Goal: Task Accomplishment & Management: Manage account settings

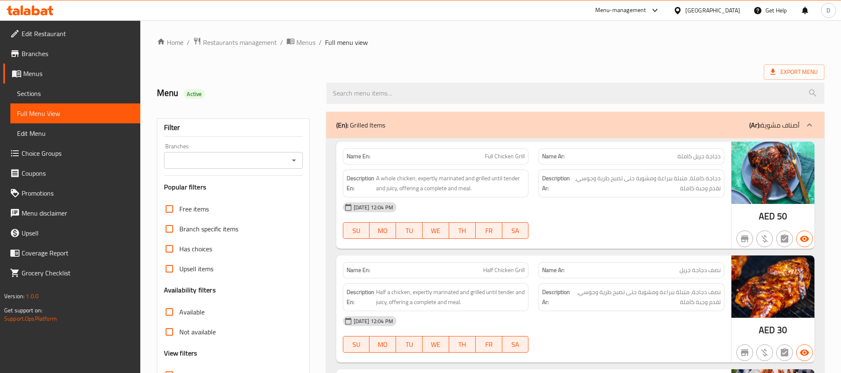
scroll to position [5223, 0]
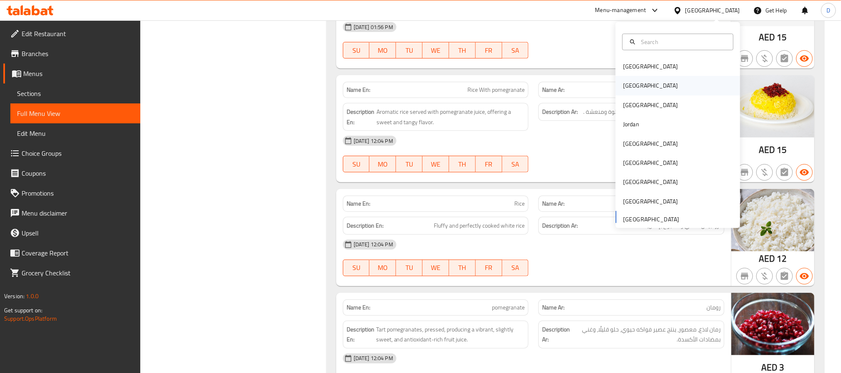
click at [652, 80] on div "[GEOGRAPHIC_DATA]" at bounding box center [678, 85] width 125 height 19
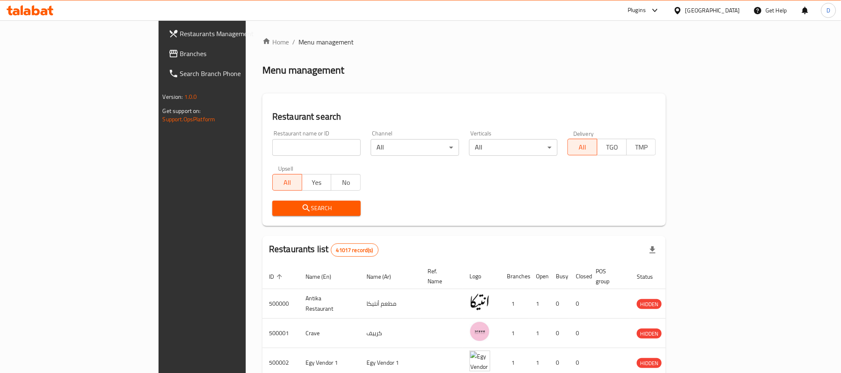
click at [646, 9] on div "Plugins" at bounding box center [637, 10] width 18 height 10
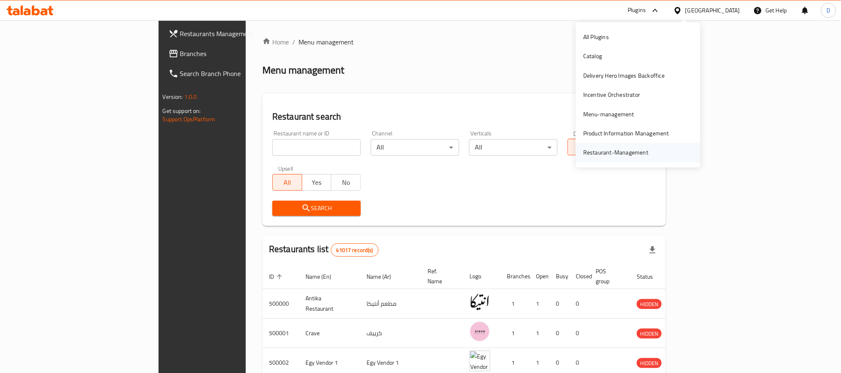
click at [611, 150] on div "Restaurant-Management" at bounding box center [615, 152] width 65 height 9
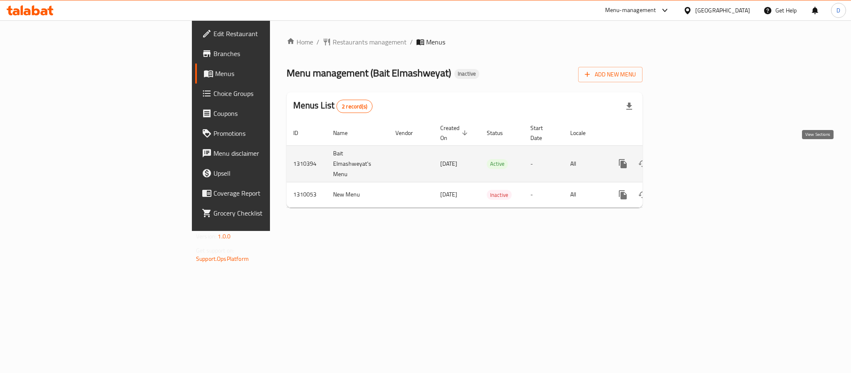
click at [686, 160] on icon "enhanced table" at bounding box center [682, 163] width 7 height 7
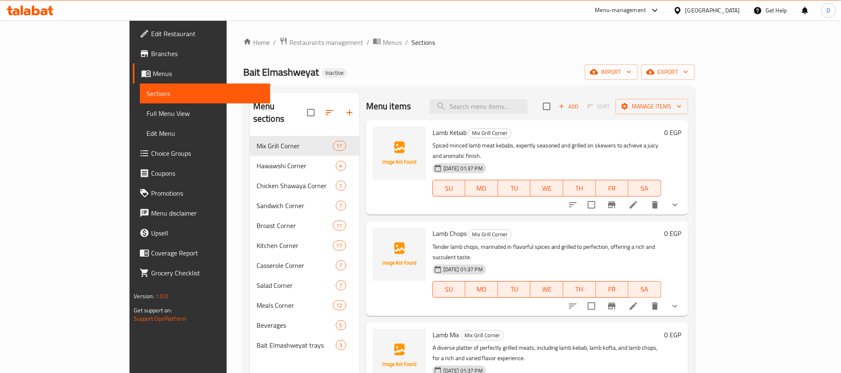
click at [147, 111] on span "Full Menu View" at bounding box center [205, 113] width 117 height 10
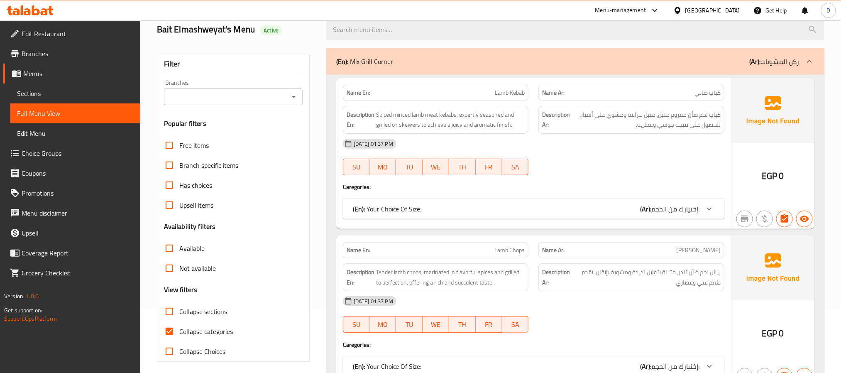
scroll to position [125, 0]
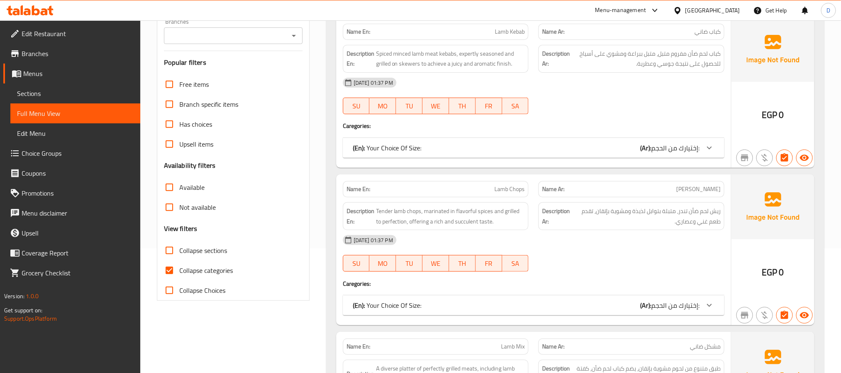
click at [222, 269] on span "Collapse categories" at bounding box center [206, 270] width 54 height 10
click at [179, 269] on input "Collapse categories" at bounding box center [169, 270] width 20 height 20
checkbox input "false"
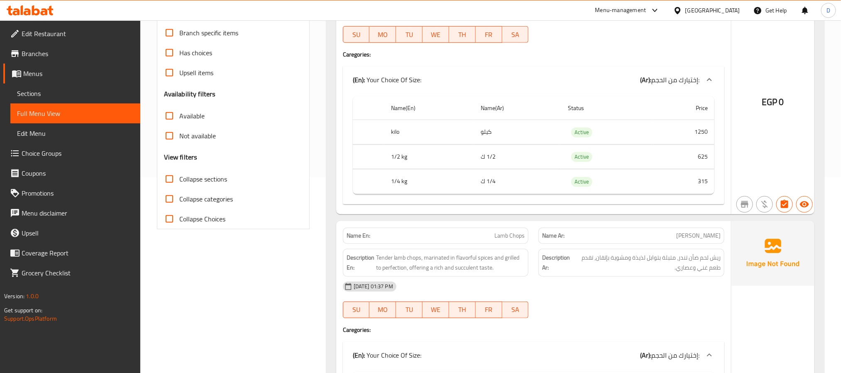
scroll to position [0, 0]
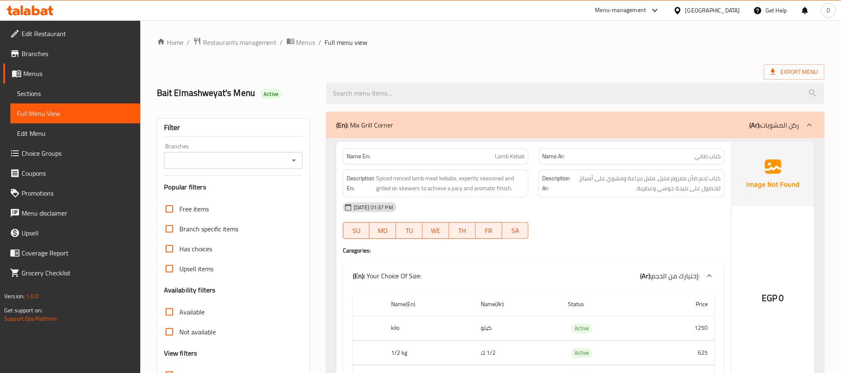
click at [359, 160] on strong "Name En:" at bounding box center [359, 156] width 24 height 9
copy strong "Name En:"
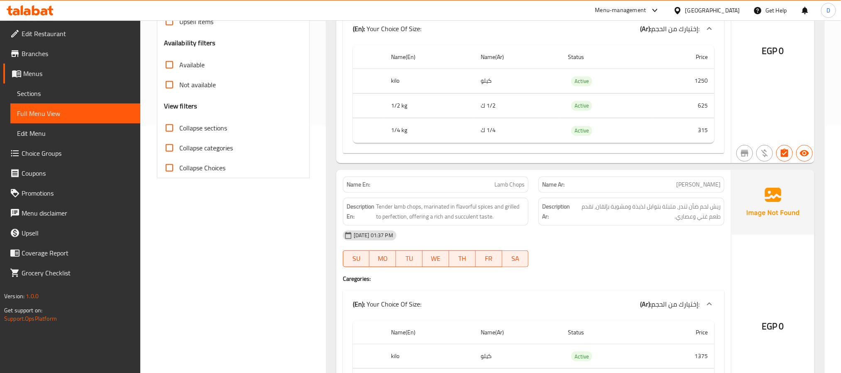
click at [356, 211] on strong "Description En:" at bounding box center [361, 211] width 28 height 20
copy strong "Description En:"
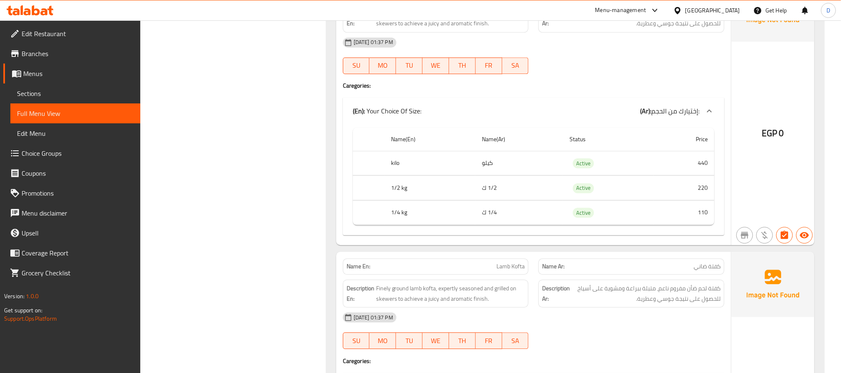
scroll to position [884, 0]
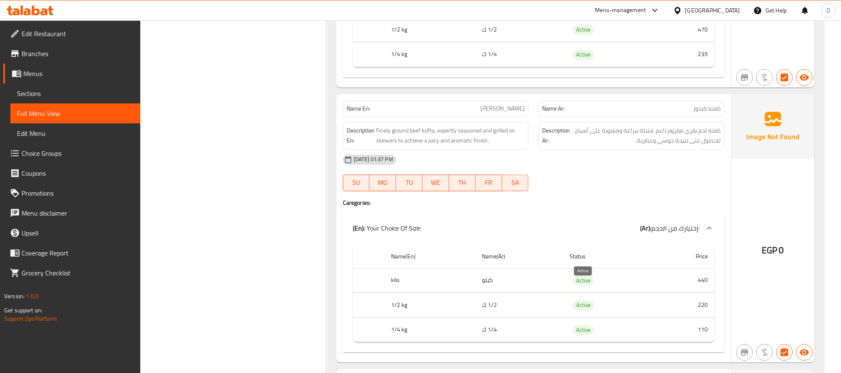
click at [584, 283] on span "Active" at bounding box center [583, 281] width 21 height 10
copy span "Active"
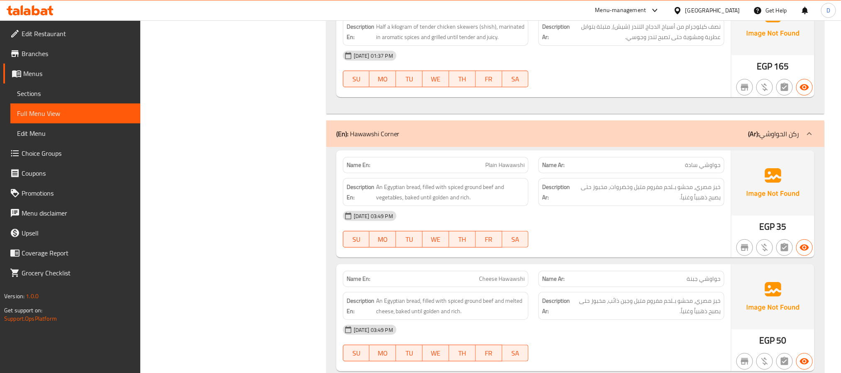
scroll to position [3426, 0]
click at [662, 225] on div "[DATE] 03:49 PM" at bounding box center [534, 215] width 392 height 20
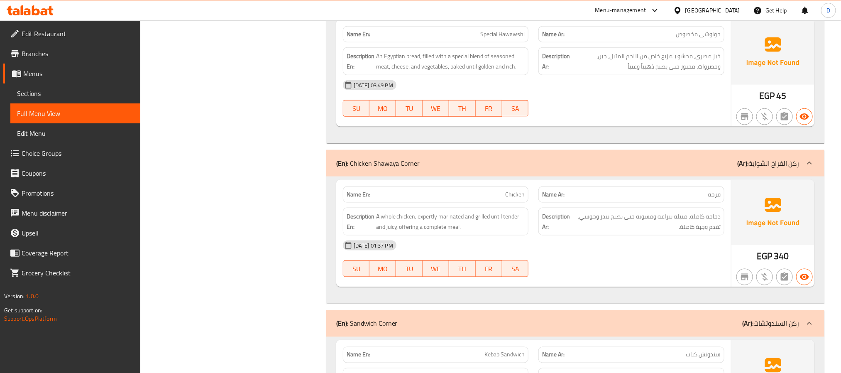
click at [613, 255] on div "[DATE] 01:37 PM" at bounding box center [534, 245] width 392 height 20
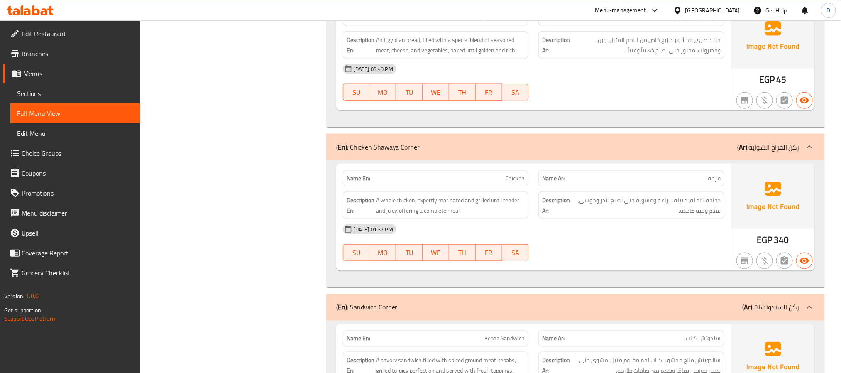
scroll to position [3959, 0]
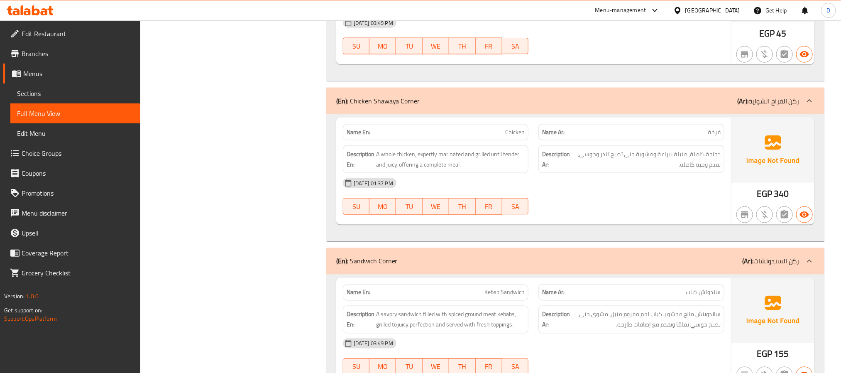
click at [602, 220] on div "08-09-2025 01:37 PM SU MO TU WE TH FR SA" at bounding box center [534, 196] width 392 height 47
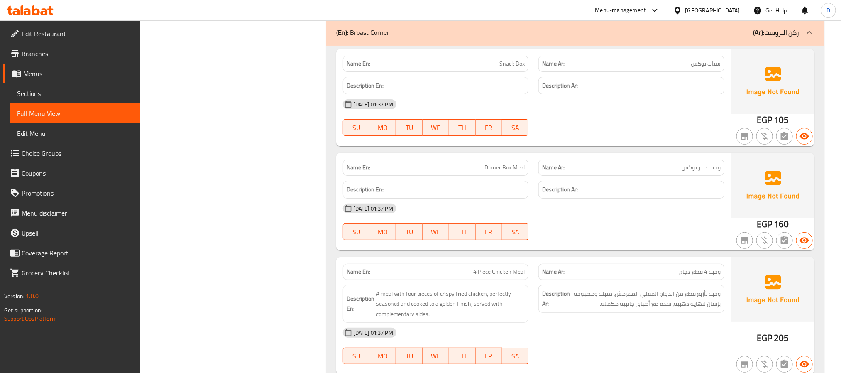
scroll to position [5124, 0]
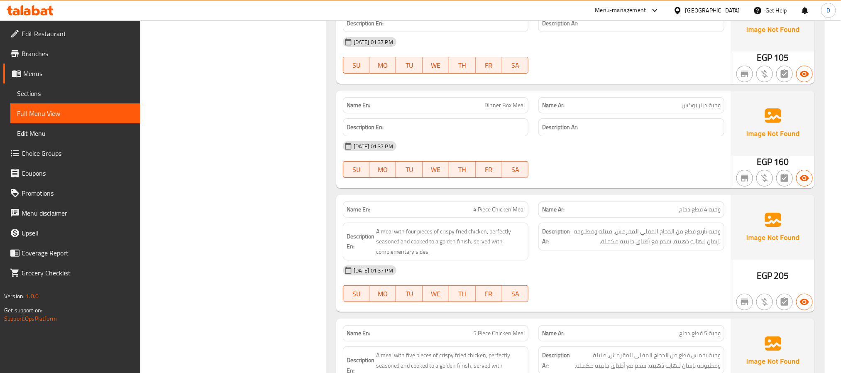
drag, startPoint x: 638, startPoint y: 206, endPoint x: 520, endPoint y: 161, distance: 126.4
click at [638, 183] on div at bounding box center [632, 178] width 196 height 10
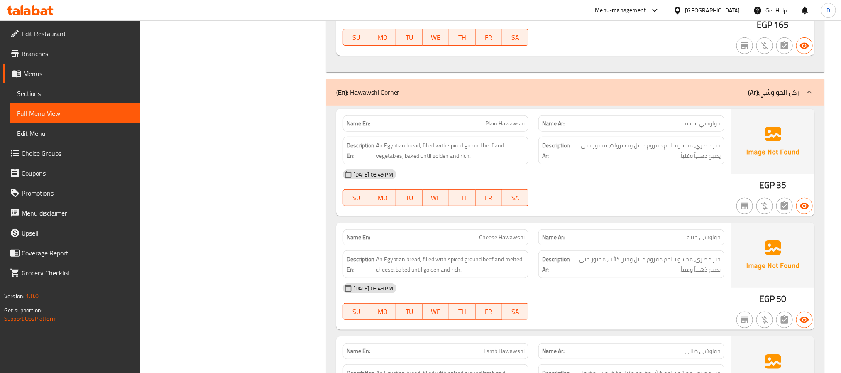
scroll to position [3488, 0]
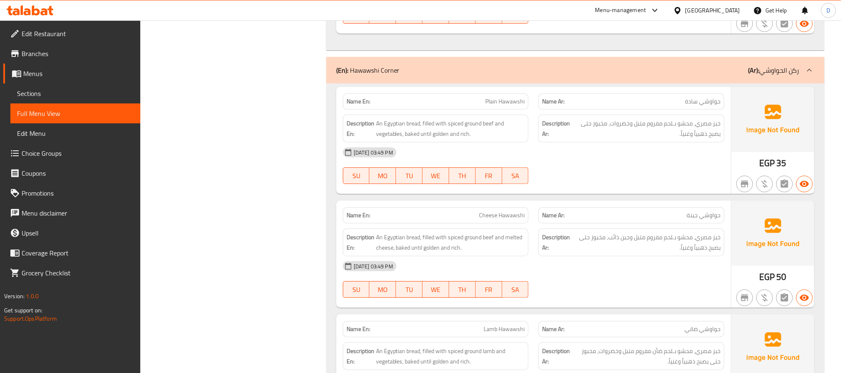
click at [689, 75] on div "(En): Hawawshi Corner (Ar): ركن الحواوشي" at bounding box center [567, 70] width 463 height 10
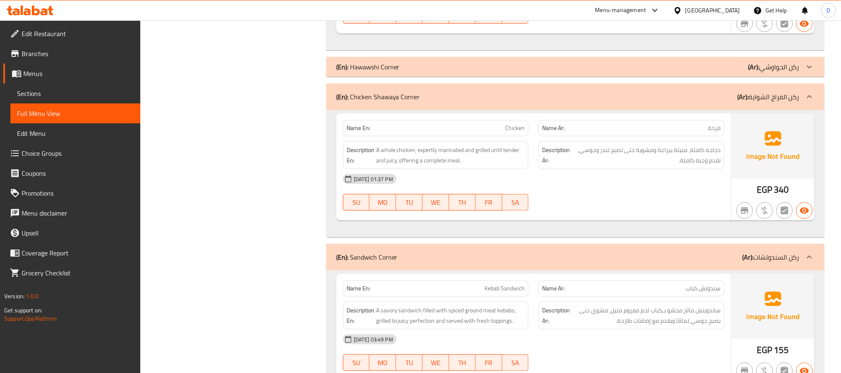
click at [689, 262] on div "(En): Sandwich Corner (Ar): ركن السندوتشات" at bounding box center [567, 257] width 463 height 10
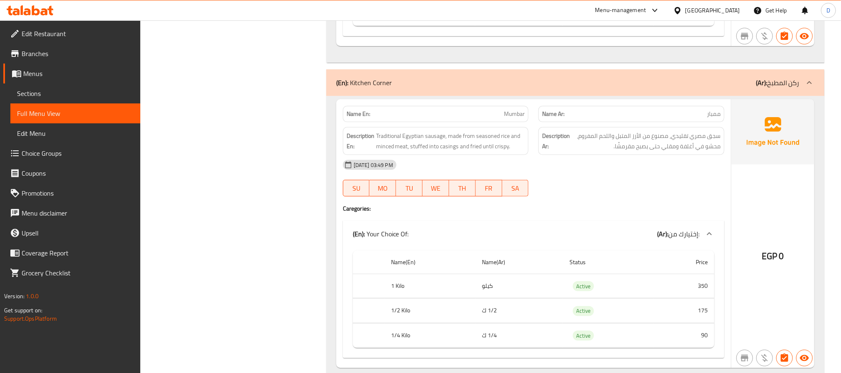
scroll to position [5232, 0]
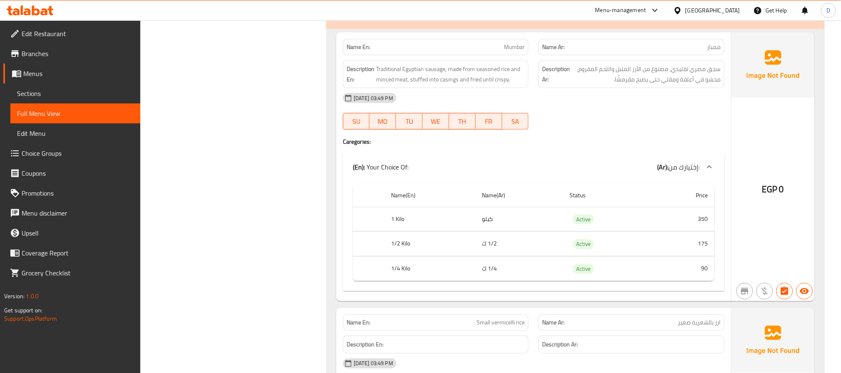
click at [696, 29] on div "(En): Kitchen Corner (Ar): ركن المطبخ" at bounding box center [575, 15] width 498 height 27
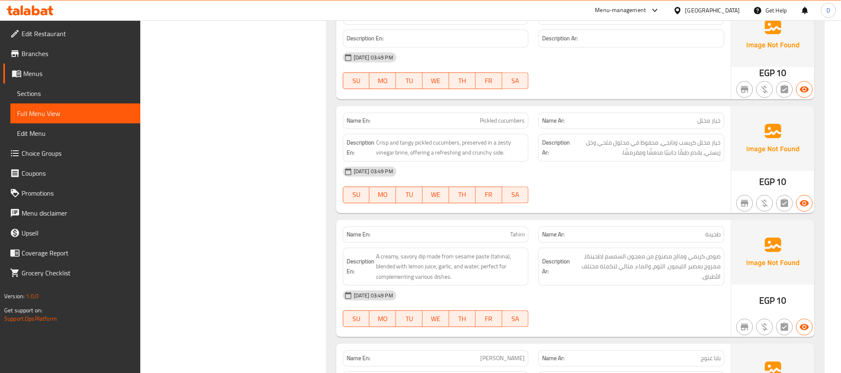
scroll to position [6105, 0]
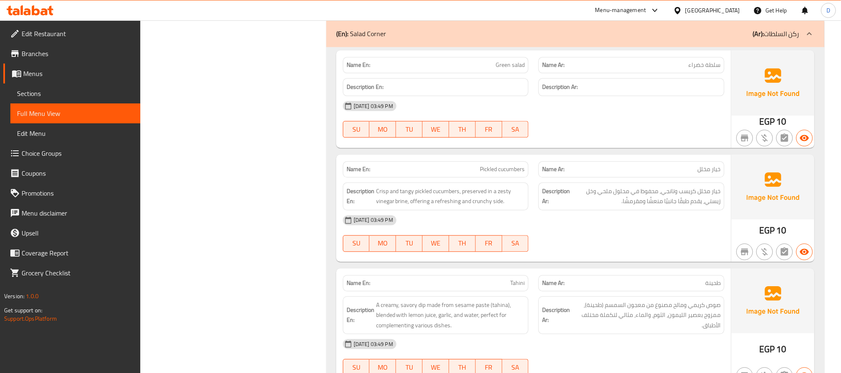
click at [699, 39] on div "(En): Salad Corner (Ar): ركن السلطات" at bounding box center [567, 34] width 463 height 10
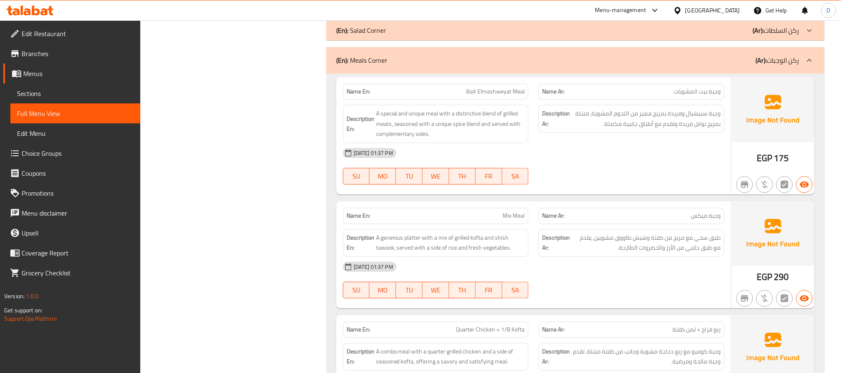
click at [703, 65] on div "(En): Meals Corner (Ar): ركن الوجبات" at bounding box center [567, 60] width 463 height 10
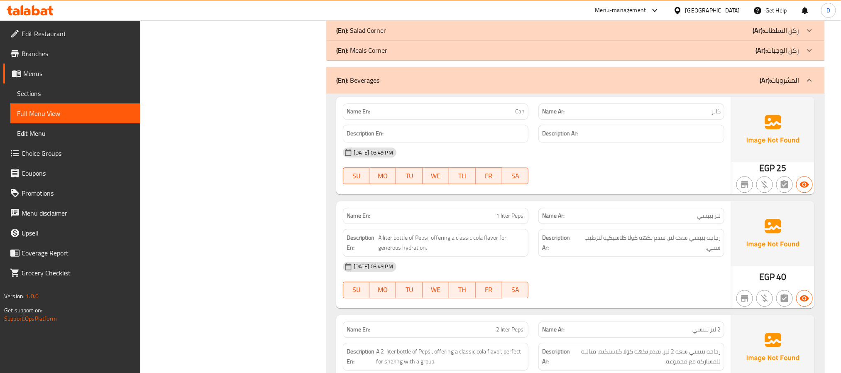
click at [702, 85] on div "(En): Beverages (Ar): المشروبات" at bounding box center [567, 80] width 463 height 10
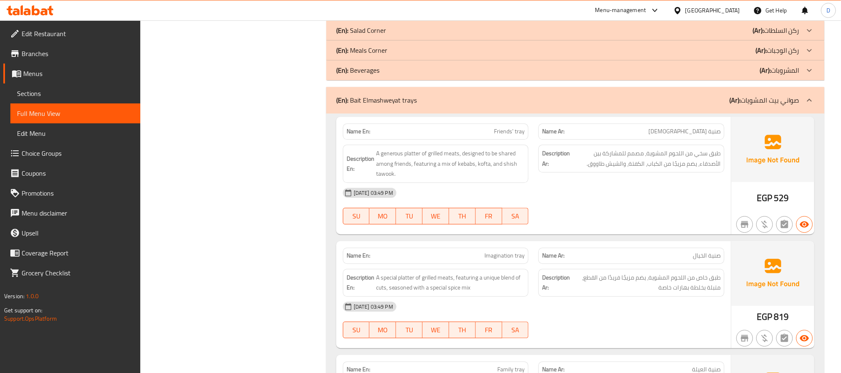
click at [695, 113] on div "(En): Bait Elmashweyat trays (Ar): صواني بيت المشويات" at bounding box center [575, 100] width 498 height 27
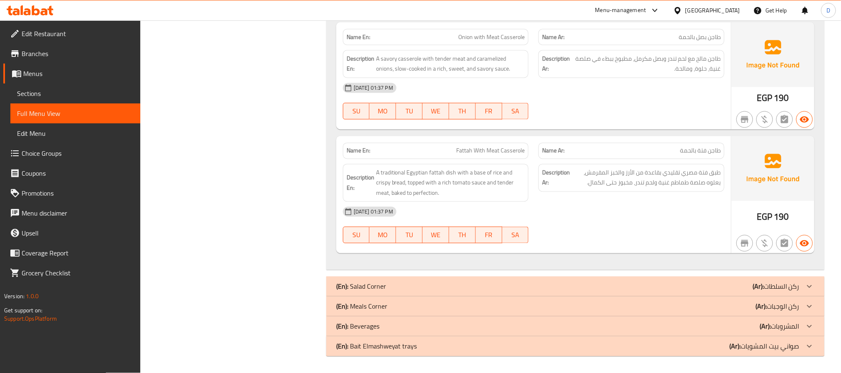
scroll to position [5883, 0]
click at [359, 152] on strong "Name En:" at bounding box center [359, 151] width 24 height 9
copy strong "Name En:"
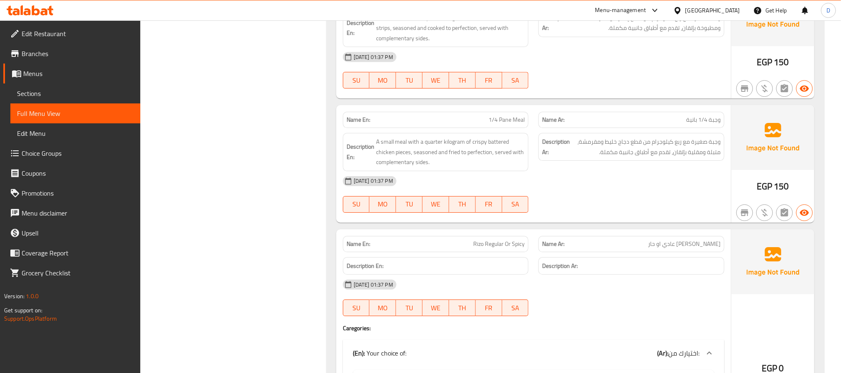
scroll to position [4824, 0]
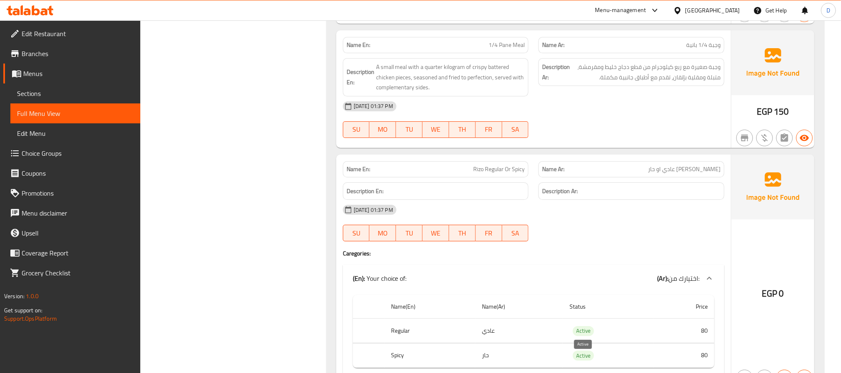
click at [583, 336] on span "Active" at bounding box center [583, 331] width 21 height 10
copy span "Active"
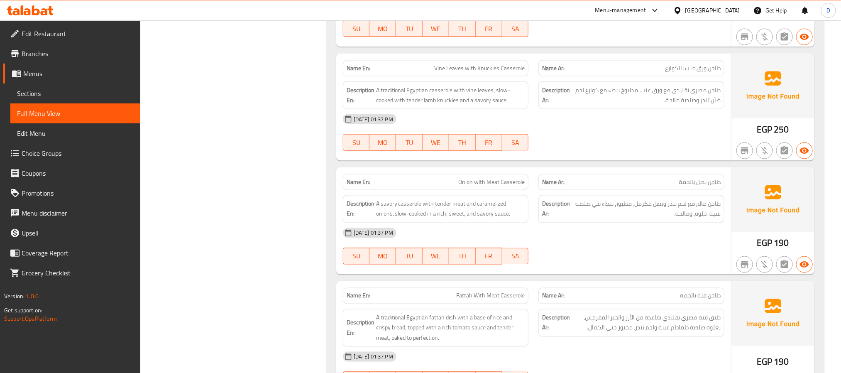
scroll to position [5731, 0]
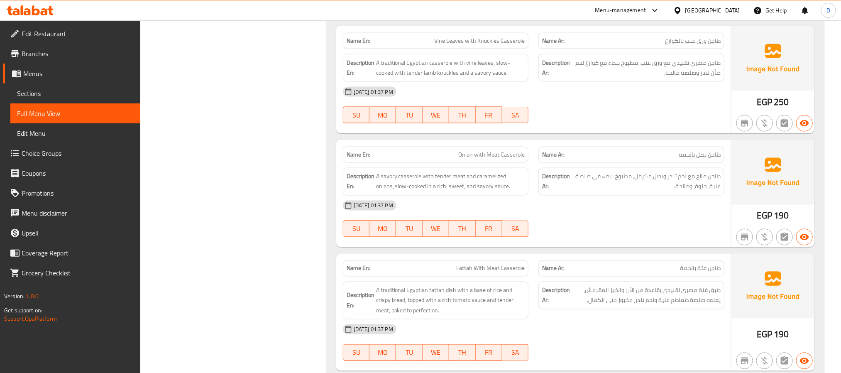
click at [548, 216] on div "[DATE] 01:37 PM" at bounding box center [534, 206] width 392 height 20
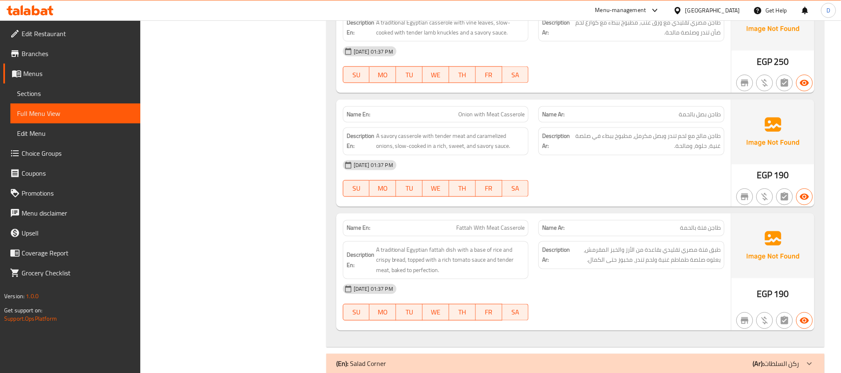
scroll to position [5793, 0]
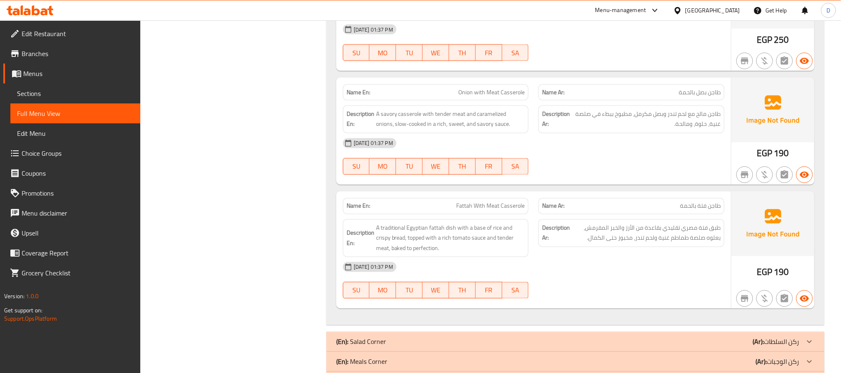
click at [619, 304] on div "08-09-2025 01:37 PM SU MO TU WE TH FR SA" at bounding box center [534, 280] width 392 height 47
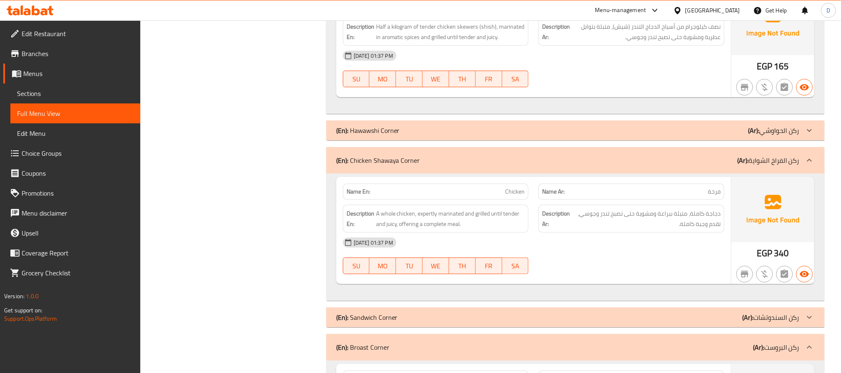
scroll to position [3426, 0]
click at [564, 91] on div "08-09-2025 01:37 PM SU MO TU WE TH FR SA" at bounding box center [534, 67] width 392 height 47
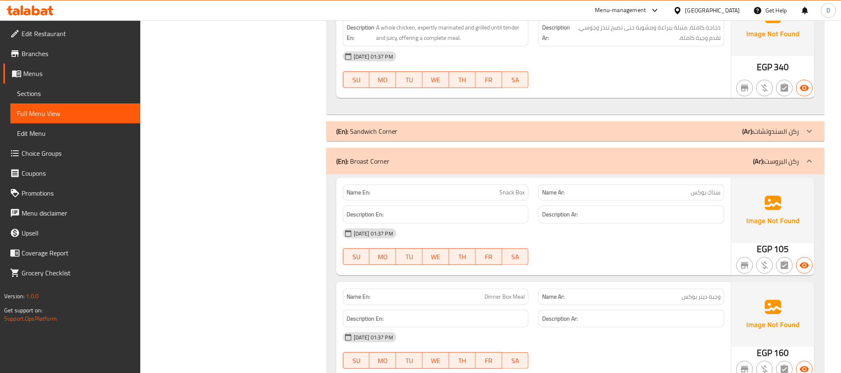
scroll to position [3613, 0]
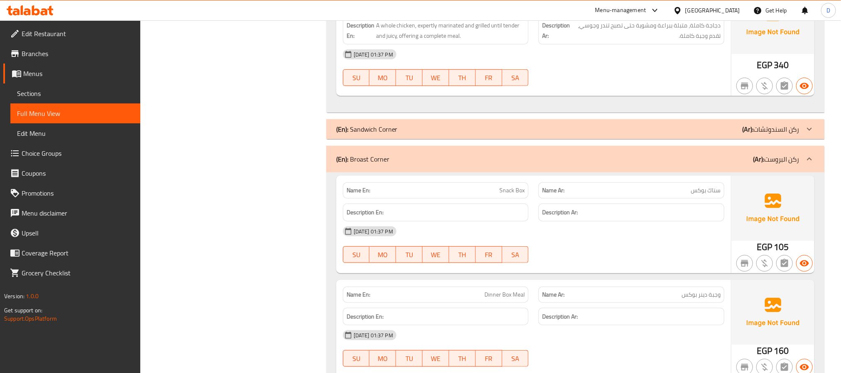
click at [507, 195] on span "Snack Box" at bounding box center [512, 190] width 25 height 9
copy span "Snack Box"
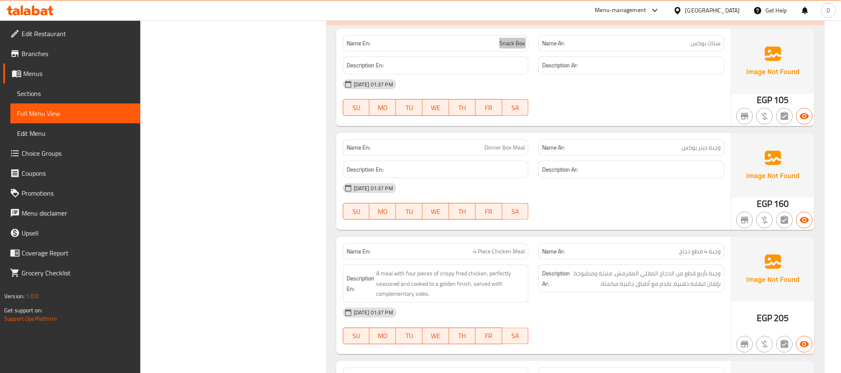
scroll to position [3800, 0]
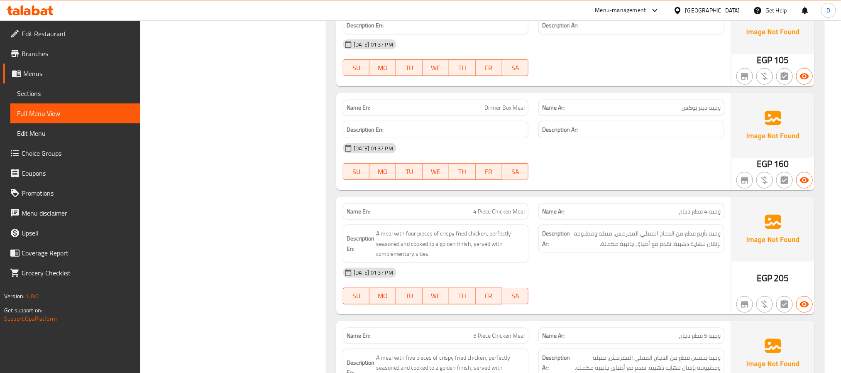
click at [510, 112] on span "Dinner Box Meal" at bounding box center [505, 107] width 40 height 9
copy span "Dinner Box Meal"
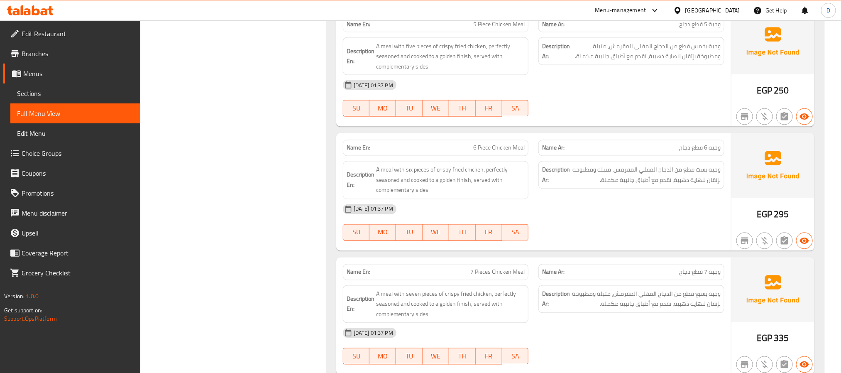
scroll to position [4174, 0]
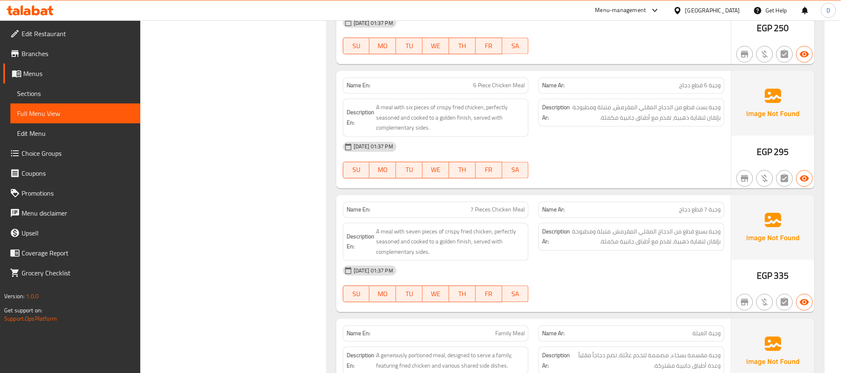
click at [704, 123] on span "وجبة بست قطع من الدجاج المقلي المقرمش، متبلة ومطبوخة بإتقان لنهاية ذهبية، تقدم …" at bounding box center [646, 113] width 149 height 20
click at [498, 90] on span "6 Piece Chicken Meal" at bounding box center [498, 85] width 51 height 9
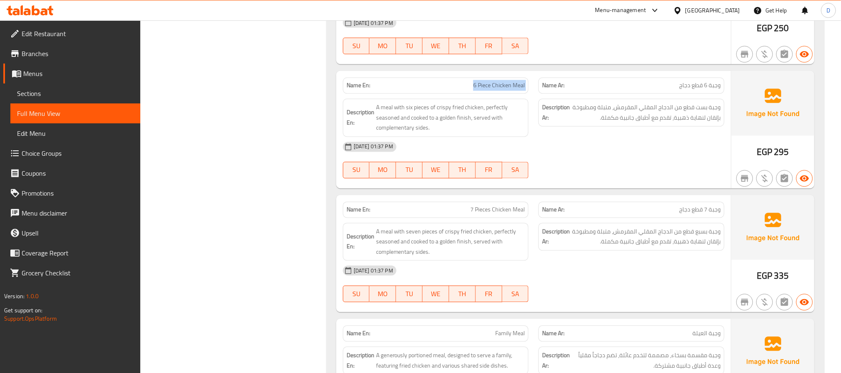
copy span "6 Piece Chicken Meal"
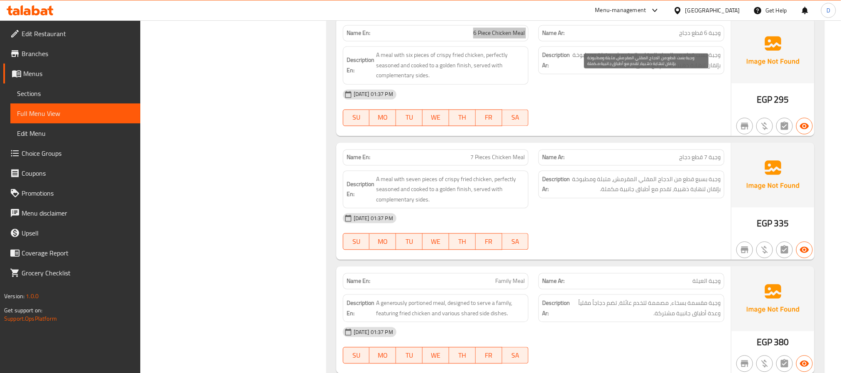
scroll to position [4298, 0]
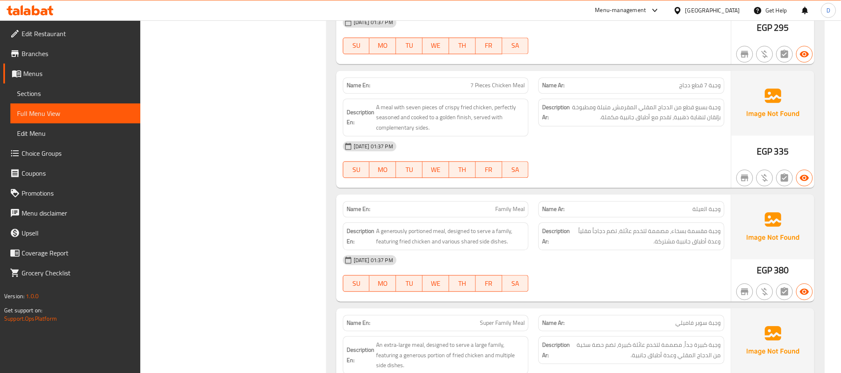
click at [511, 90] on span "7 Pieces Chicken Meal" at bounding box center [498, 85] width 54 height 9
copy span "7 Pieces Chicken Meal"
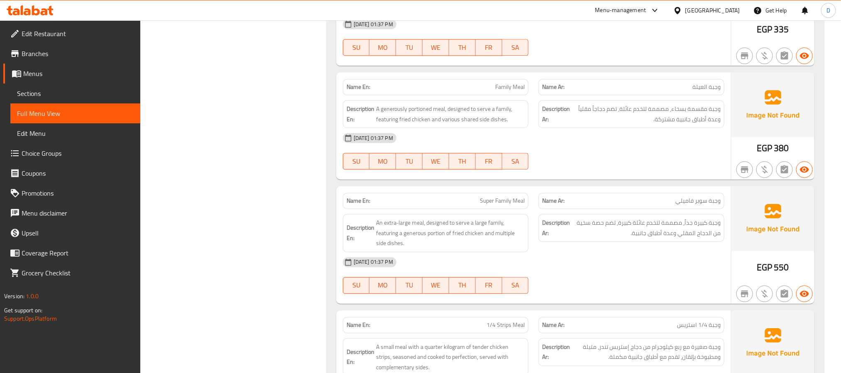
scroll to position [4423, 0]
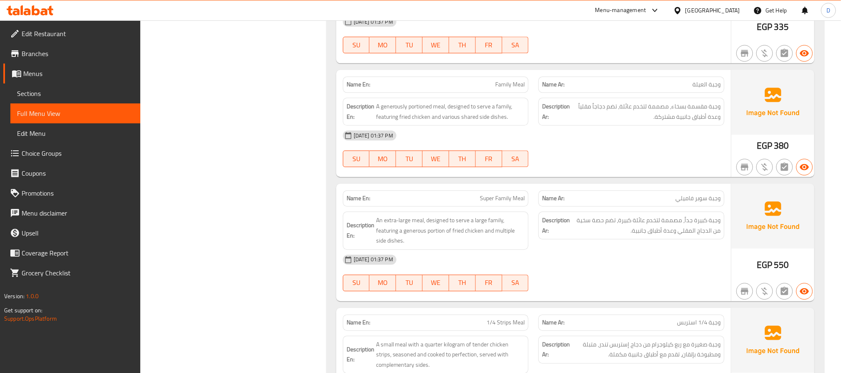
click at [512, 89] on span "Family Meal" at bounding box center [509, 84] width 29 height 9
copy span "Family Meal"
click at [492, 206] on div "Name En: Super Family Meal" at bounding box center [436, 198] width 186 height 16
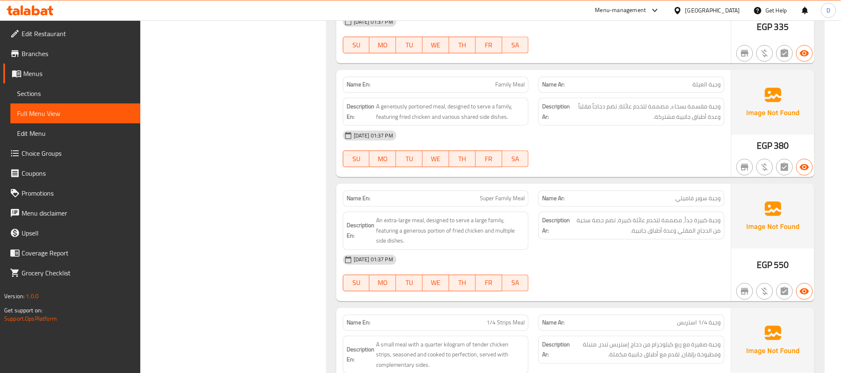
click at [498, 203] on span "Super Family Meal" at bounding box center [502, 198] width 45 height 9
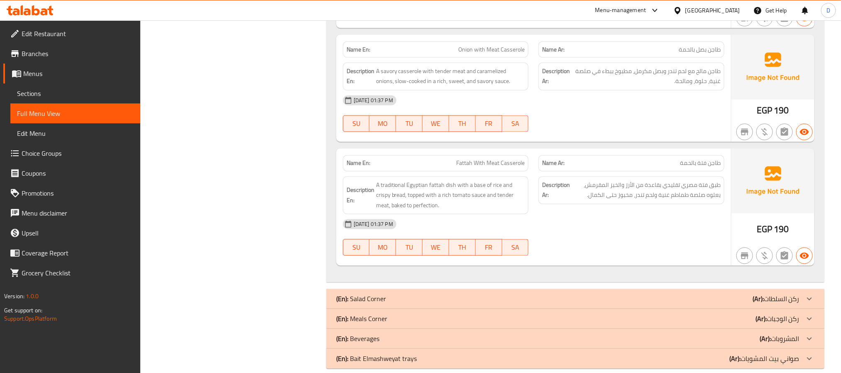
scroll to position [5855, 0]
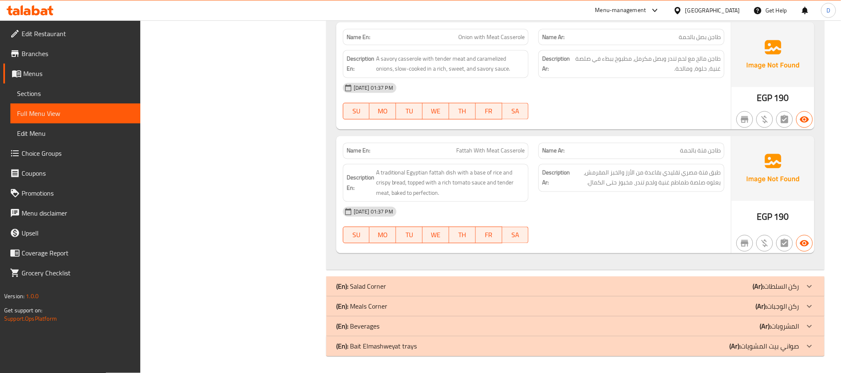
click at [597, 207] on div "Description Ar: طبق فتة مصري تقليدي بقاعدة من الأرز والخبز المقرمش، يعلوه صلصة …" at bounding box center [632, 183] width 196 height 48
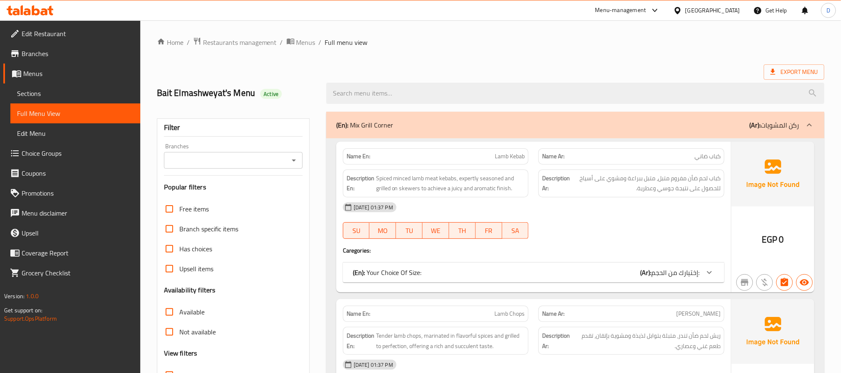
click at [59, 86] on link "Sections" at bounding box center [75, 93] width 130 height 20
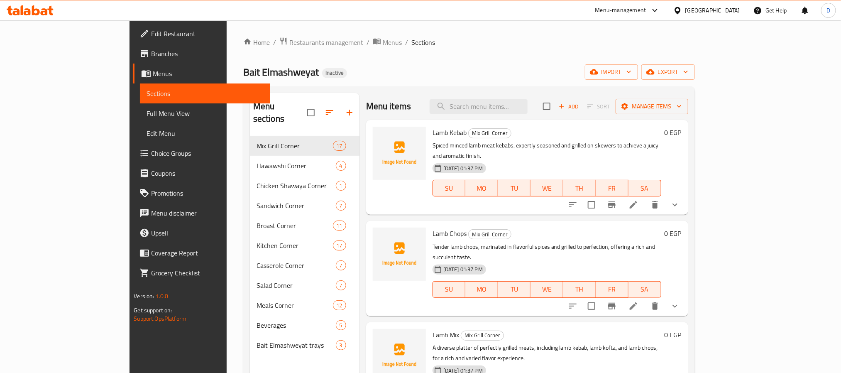
drag, startPoint x: 381, startPoint y: 198, endPoint x: 369, endPoint y: 198, distance: 12.5
click at [381, 198] on div at bounding box center [400, 167] width 60 height 88
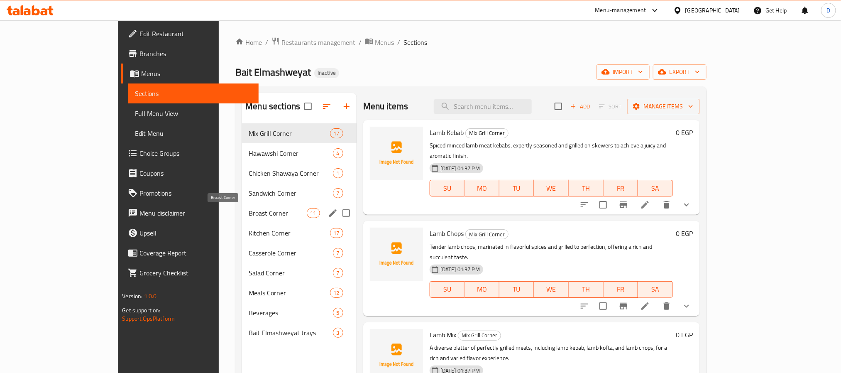
click at [249, 212] on span "Broast Corner" at bounding box center [278, 213] width 58 height 10
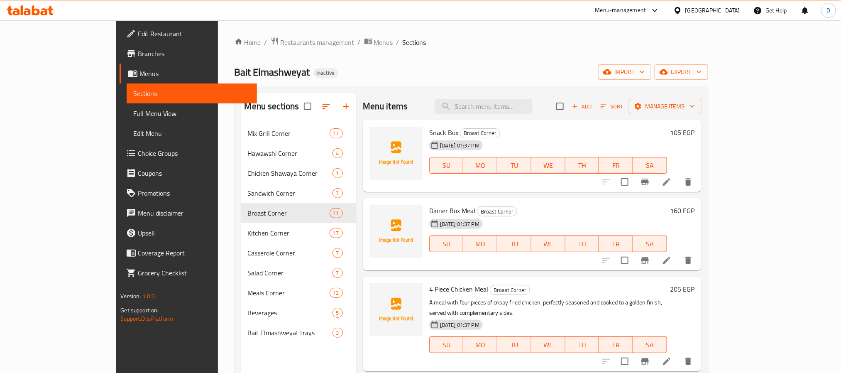
click at [672, 187] on icon at bounding box center [667, 182] width 10 height 10
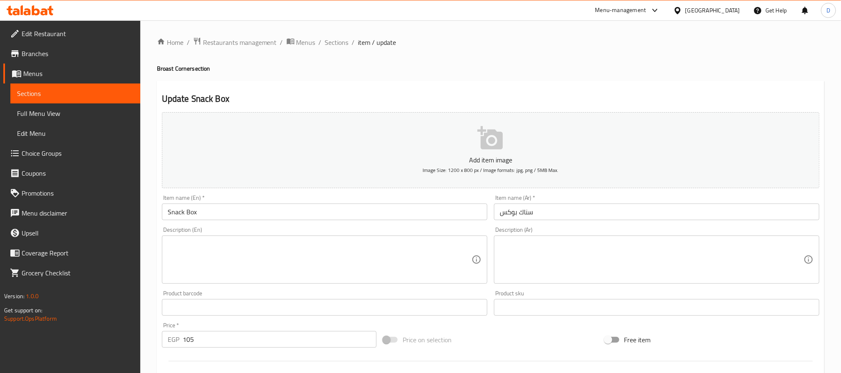
click at [299, 247] on textarea at bounding box center [320, 259] width 304 height 39
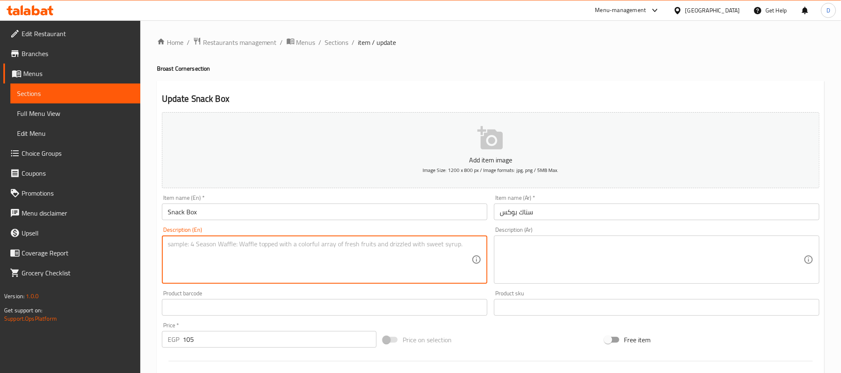
paste textarea "A box containing assorted snacks."
type textarea "A box containing assorted snacks."
click at [537, 259] on textarea at bounding box center [652, 259] width 304 height 39
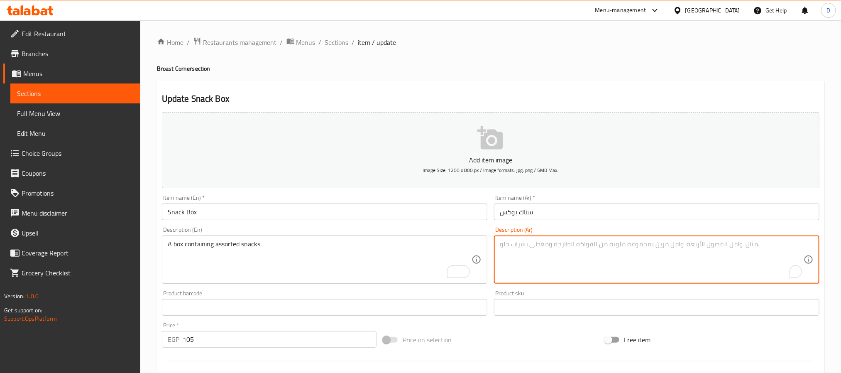
paste textarea "علبة تحتوي على وجبات خفيفة متنوعة."
type textarea "علبة تحتوي على وجبات خفيفة متنوعة."
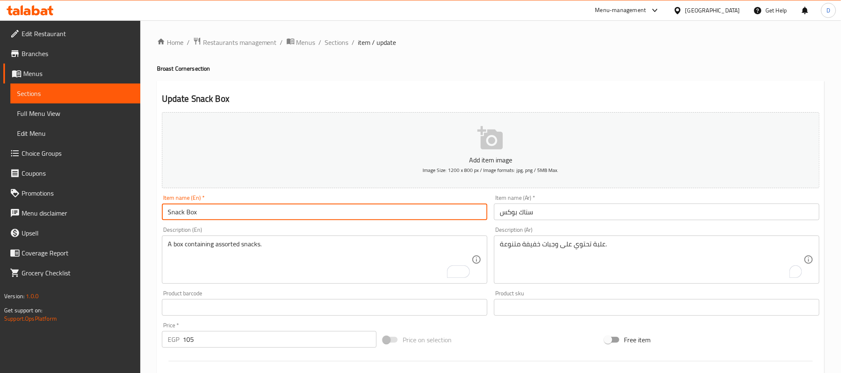
click at [412, 211] on input "Snack Box" at bounding box center [325, 211] width 326 height 17
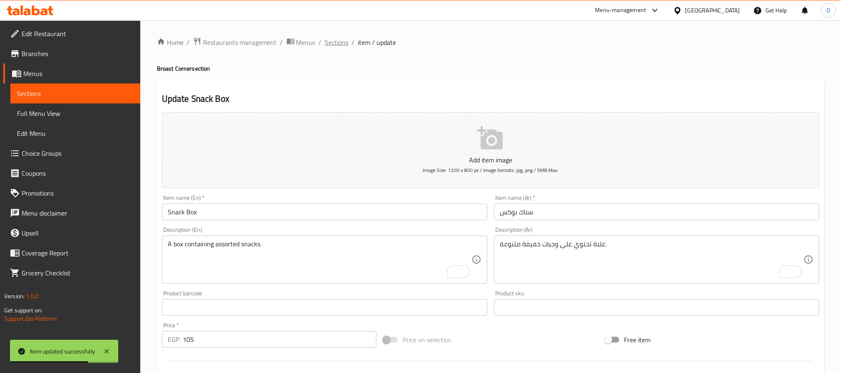
click at [340, 42] on span "Sections" at bounding box center [337, 42] width 24 height 10
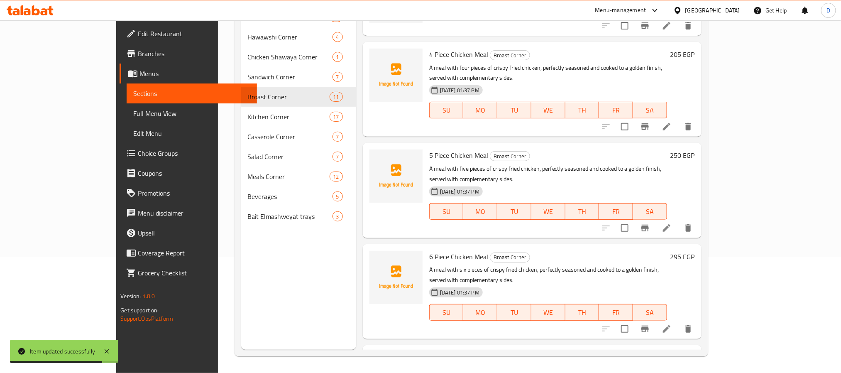
scroll to position [147, 0]
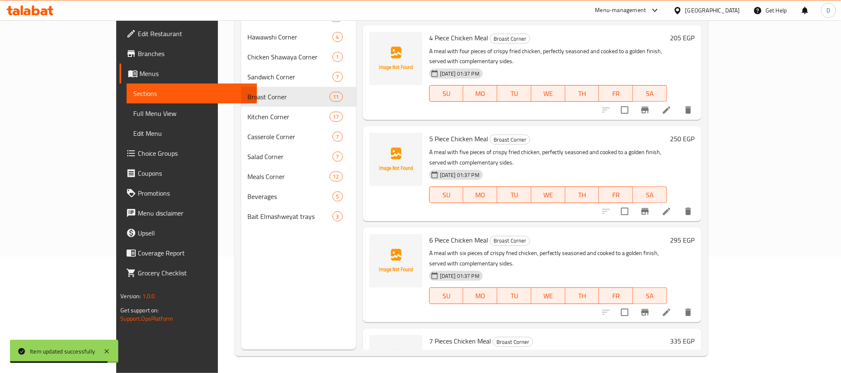
click at [672, 307] on icon at bounding box center [667, 312] width 10 height 10
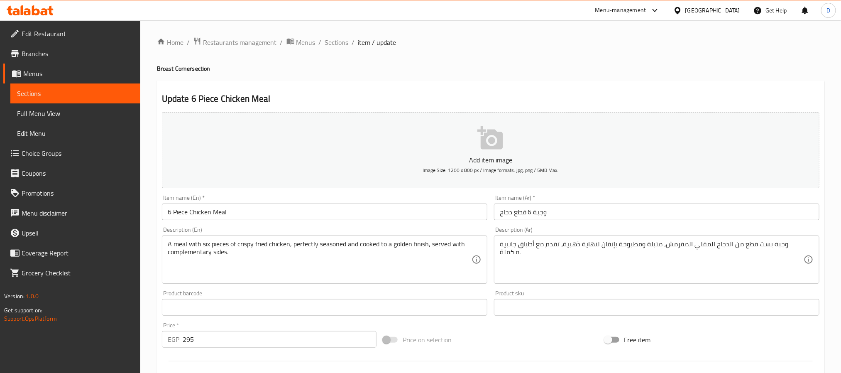
click at [760, 244] on textarea "وجبة بست قطع من الدجاج المقلي المقرمش، متبلة ومطبوخة بإتقان لنهاية ذهبية، تقدم …" at bounding box center [652, 259] width 304 height 39
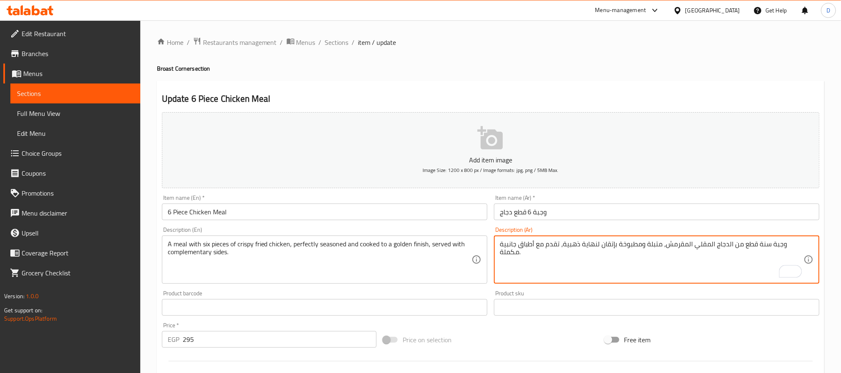
type textarea "وجبة سنة قطع من الدجاج المقلي المقرمش، متبلة ومطبوخة بإتقان لنهاية ذهبية، تقدم …"
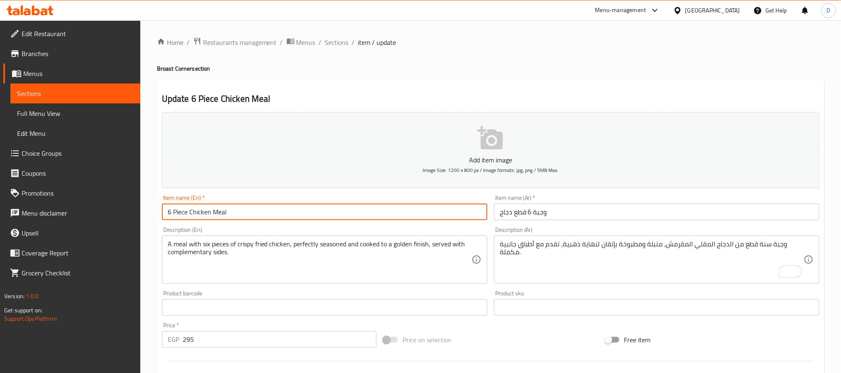
click at [448, 209] on input "6 Piece Chicken Meal" at bounding box center [325, 211] width 326 height 17
click at [340, 40] on span "Sections" at bounding box center [337, 42] width 24 height 10
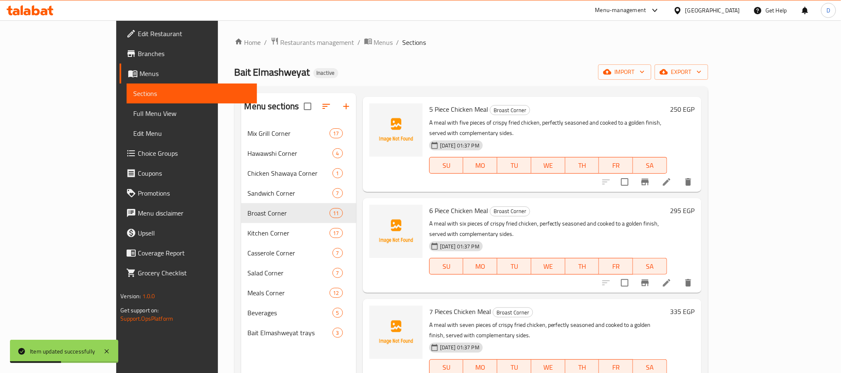
scroll to position [418, 0]
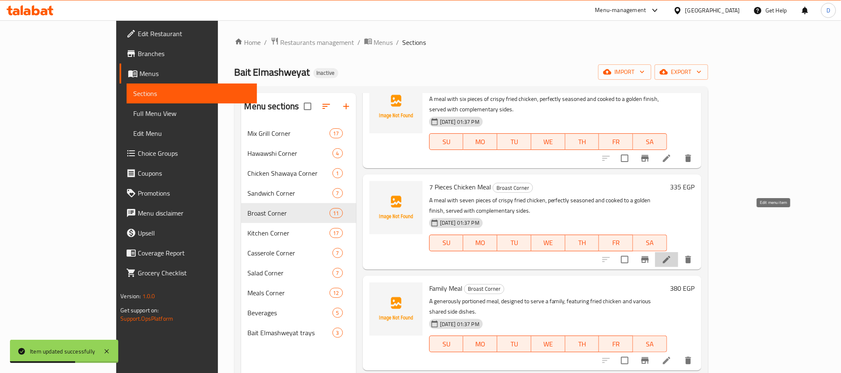
click at [672, 255] on icon at bounding box center [667, 260] width 10 height 10
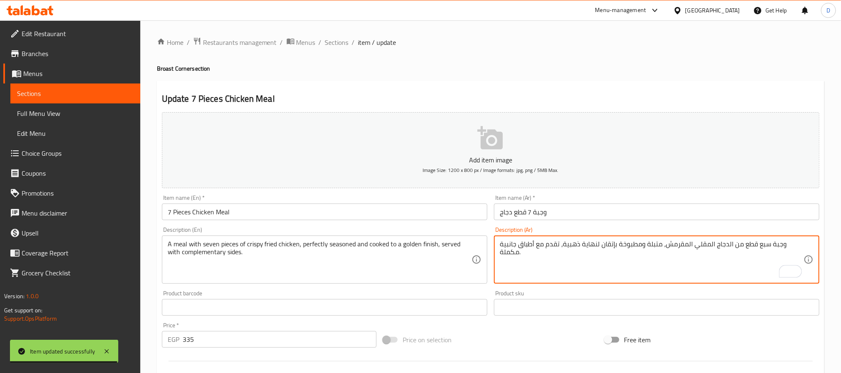
type textarea "وجبة سبع قطع من الدجاج المقلي المقرمش، متبلة ومطبوخة بإتقان لنهاية ذهبية، تقدم …"
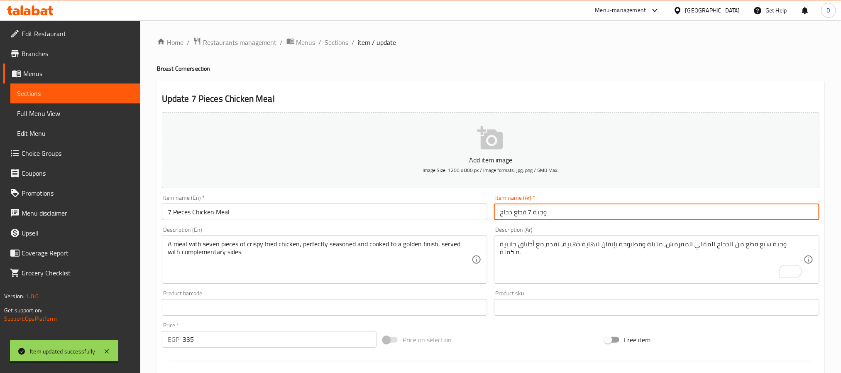
click at [612, 217] on input "وجبة 7 قطع دجاج" at bounding box center [657, 211] width 326 height 17
click at [343, 41] on span "Sections" at bounding box center [337, 42] width 24 height 10
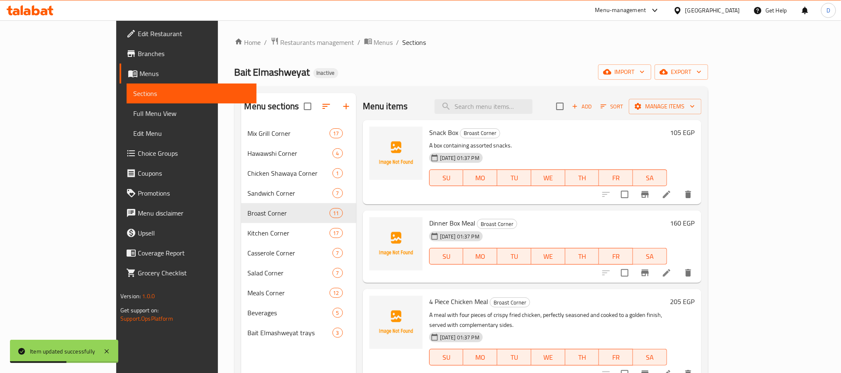
scroll to position [384, 0]
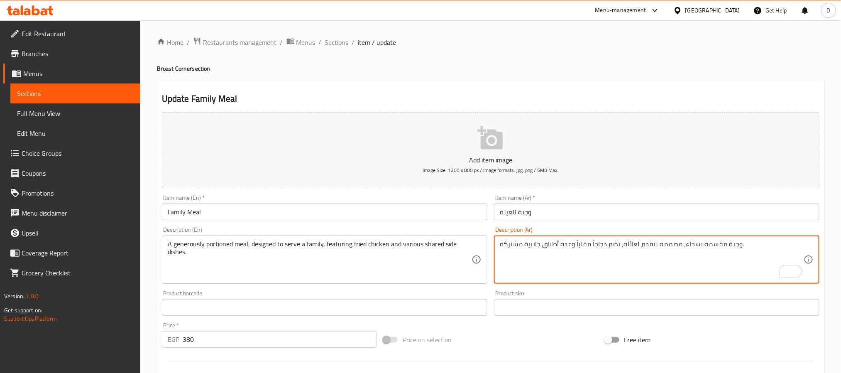
type textarea "وجبة مقسمة بسخاء، مصممة لتقدم لعائلة، تضم دجاجاً مقلياً وعدة أطباق جانبية مشترك…"
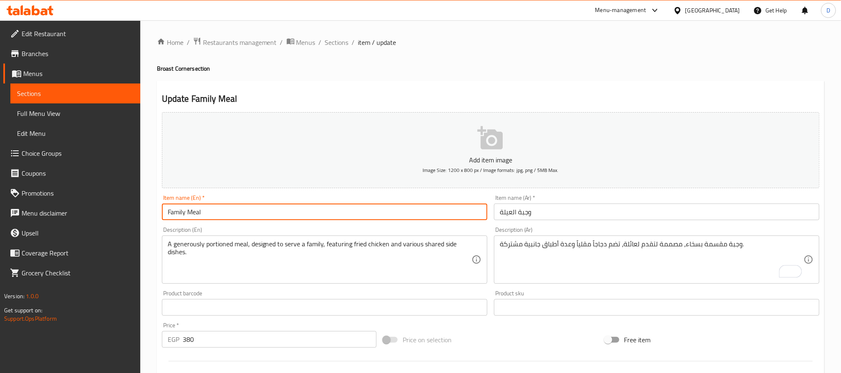
click at [458, 216] on input "Family Meal" at bounding box center [325, 211] width 326 height 17
drag, startPoint x: 331, startPoint y: 42, endPoint x: 250, endPoint y: 11, distance: 86.8
click at [331, 42] on span "Sections" at bounding box center [337, 42] width 24 height 10
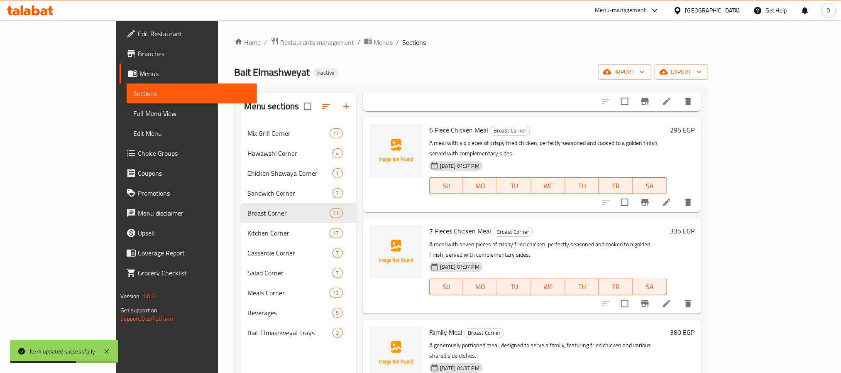
scroll to position [498, 0]
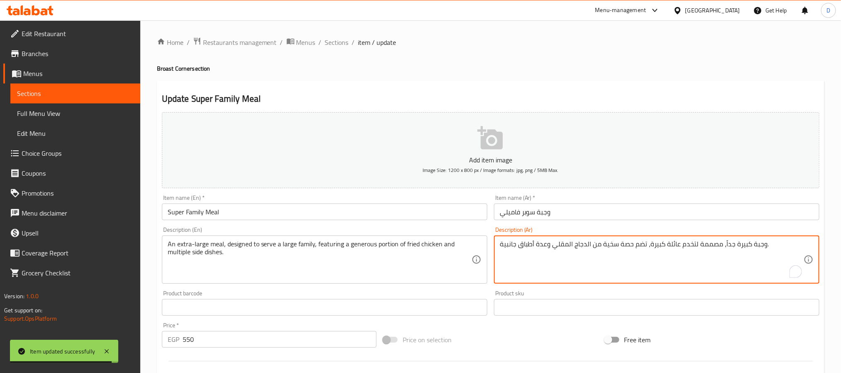
click at [688, 242] on textarea "وجبة كبيرة جداً، مصممة لتخدم عائلة كبيرة، تضم حصة سخية من الدجاج المقلي وعدة أط…" at bounding box center [652, 259] width 304 height 39
type textarea "وجبة كبيرة جداً، مصممة لتقدم لعائلة كبيرة، تضم حصة سخية من الدجاج المقلي وعدة أ…"
click at [690, 215] on input "وجبة سوبر فاميلي" at bounding box center [657, 211] width 326 height 17
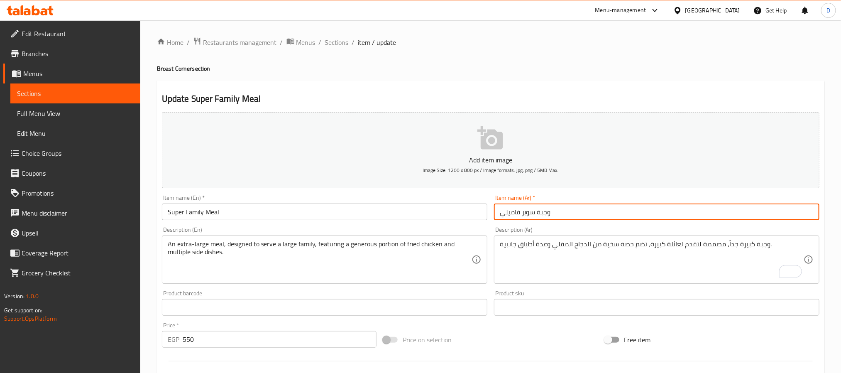
drag, startPoint x: 338, startPoint y: 40, endPoint x: 167, endPoint y: 0, distance: 174.9
click at [338, 40] on span "Sections" at bounding box center [337, 42] width 24 height 10
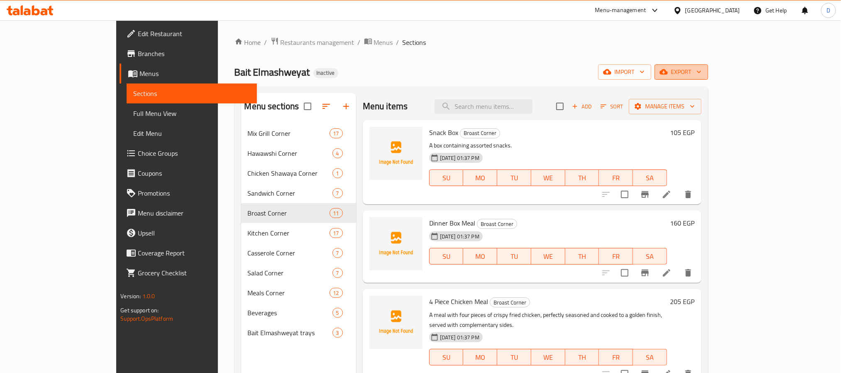
click at [702, 75] on span "export" at bounding box center [682, 72] width 40 height 10
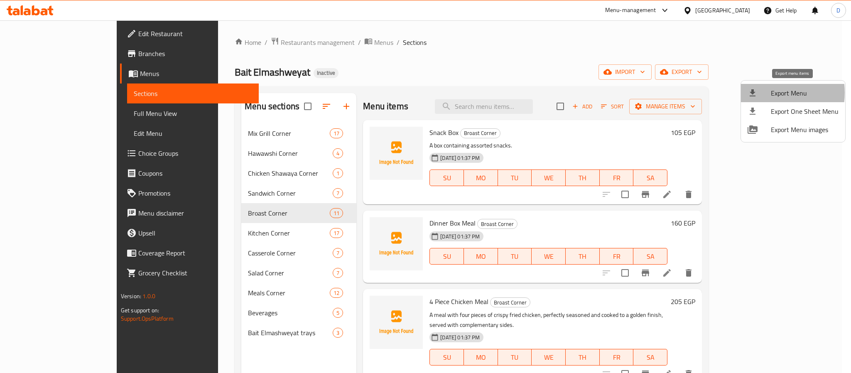
click at [766, 93] on div at bounding box center [758, 93] width 23 height 10
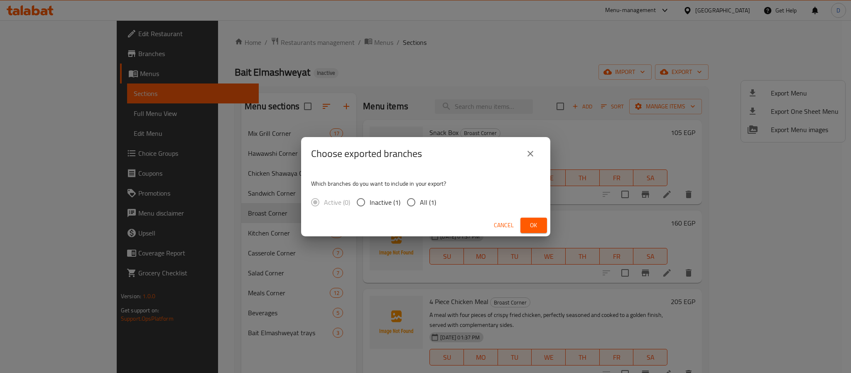
click at [529, 218] on button "Ok" at bounding box center [533, 225] width 27 height 15
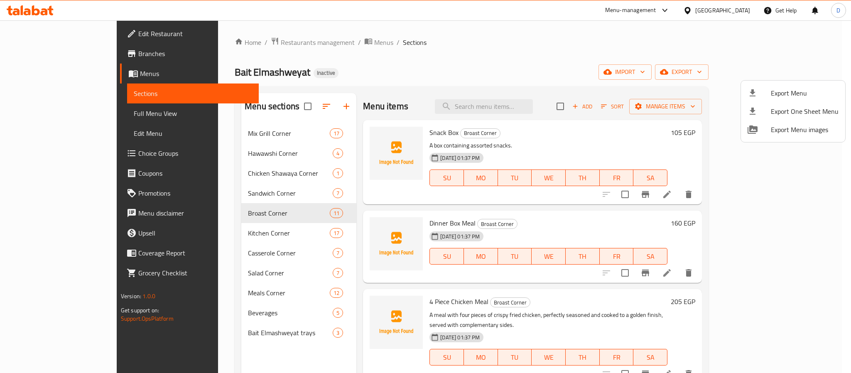
drag, startPoint x: 566, startPoint y: 63, endPoint x: 572, endPoint y: 47, distance: 17.5
click at [566, 63] on div at bounding box center [425, 186] width 851 height 373
